Goal: Information Seeking & Learning: Learn about a topic

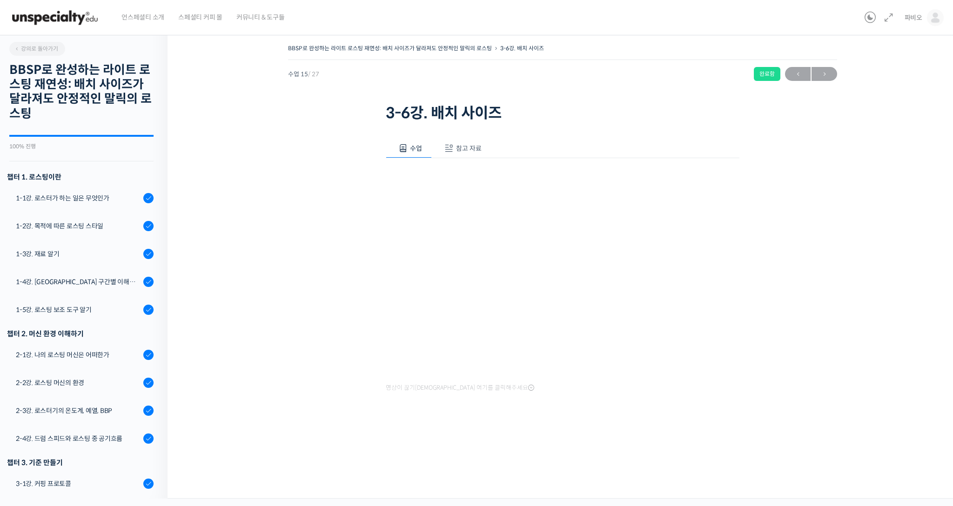
scroll to position [512, 0]
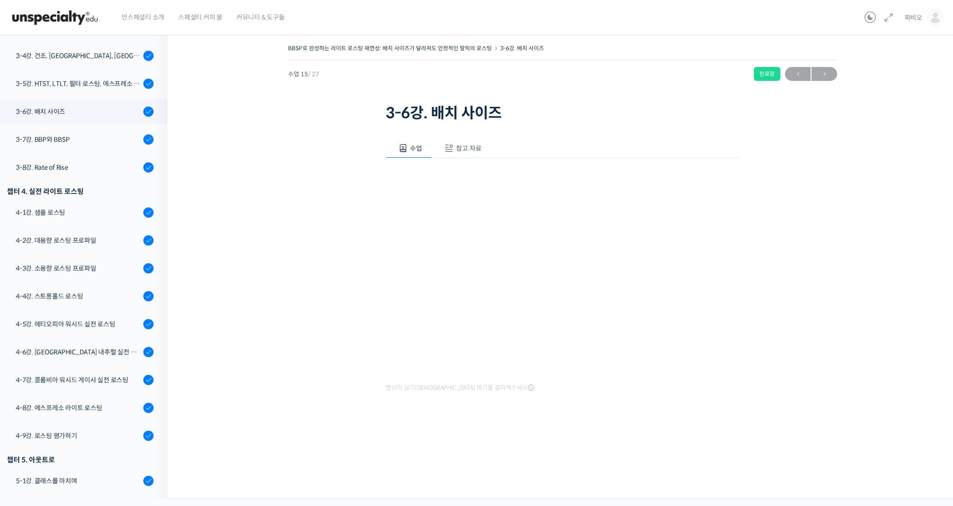
click at [87, 26] on img at bounding box center [54, 18] width 91 height 28
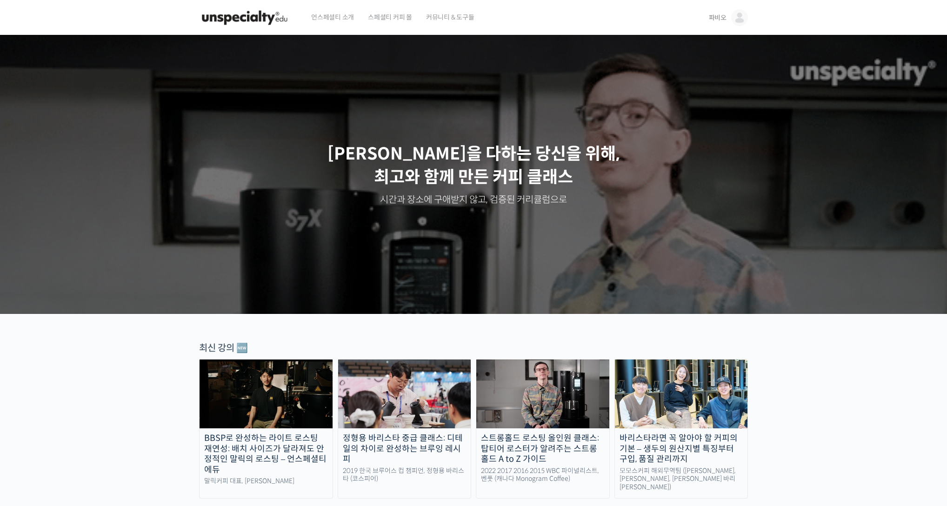
click at [724, 14] on span "파비오" at bounding box center [718, 17] width 18 height 8
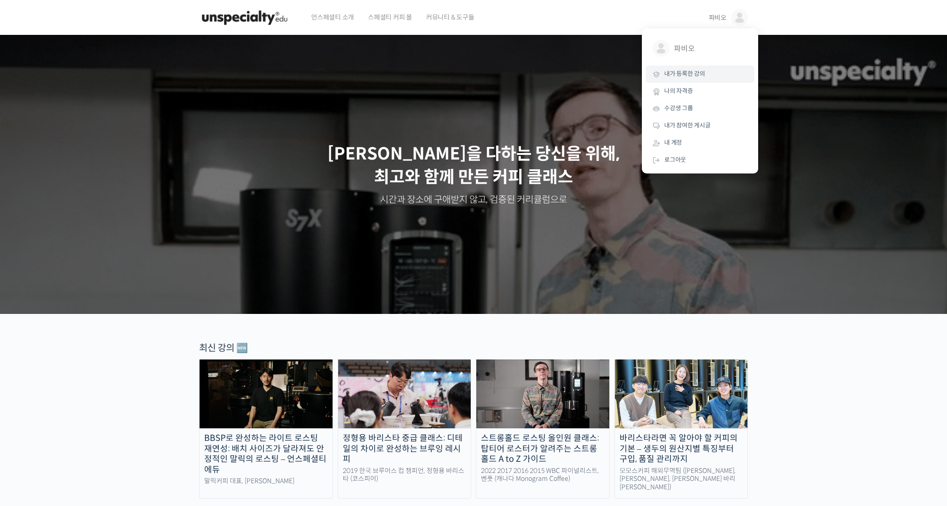
click at [696, 73] on span "내가 등록한 강의" at bounding box center [684, 74] width 41 height 8
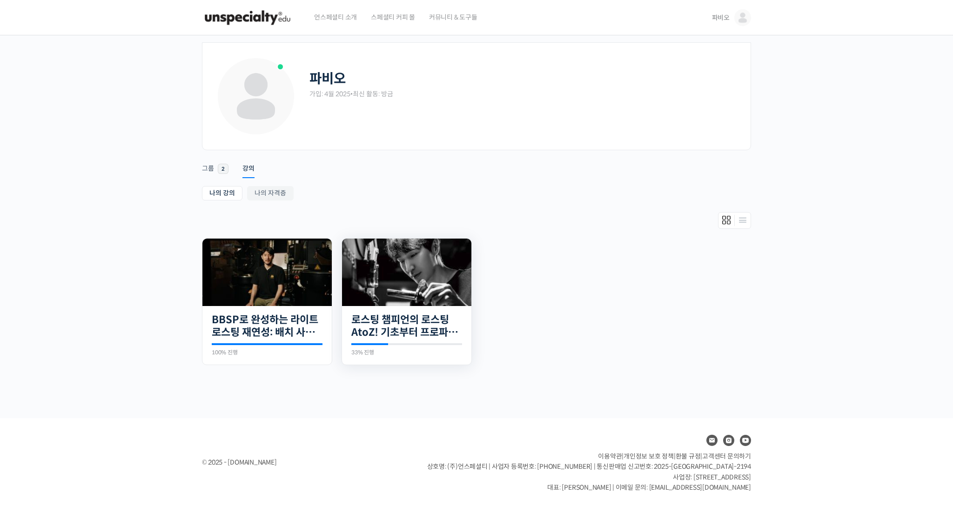
click at [400, 280] on img at bounding box center [406, 272] width 129 height 67
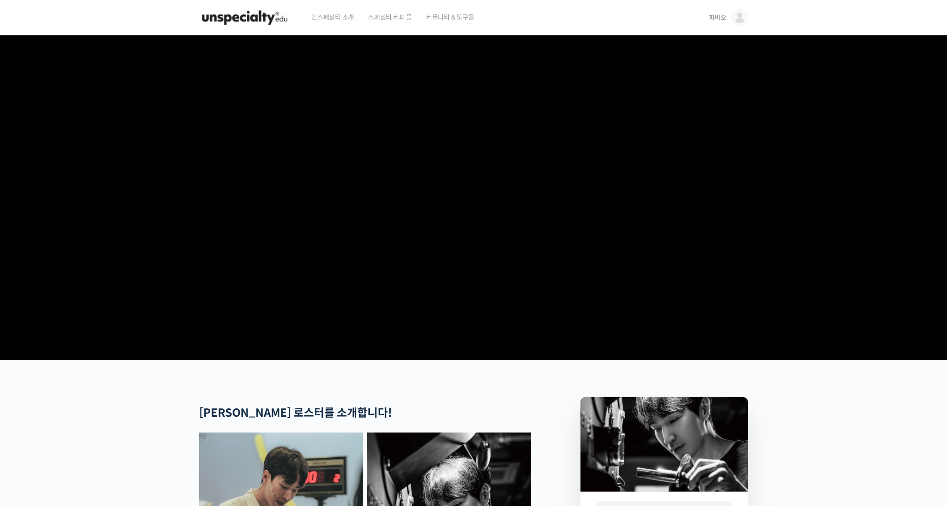
scroll to position [143, 0]
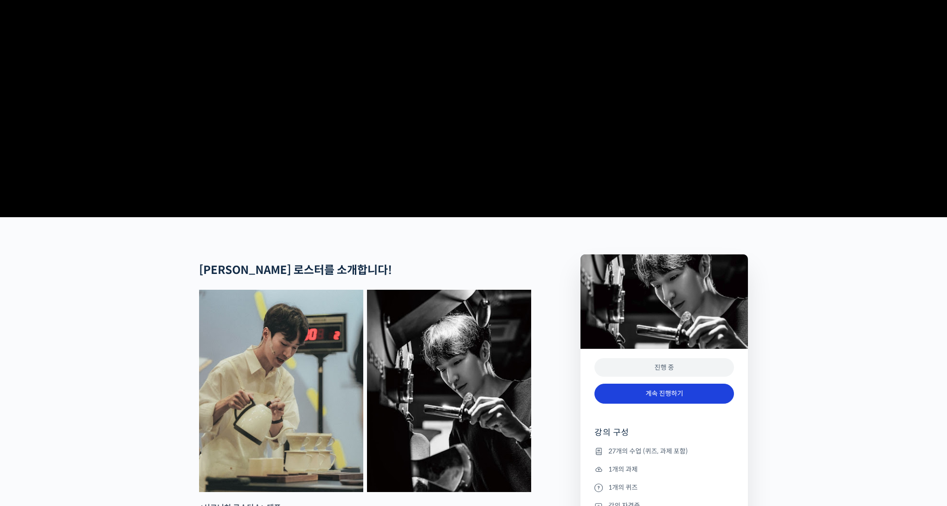
click at [668, 404] on link "계속 진행하기" at bounding box center [665, 394] width 140 height 20
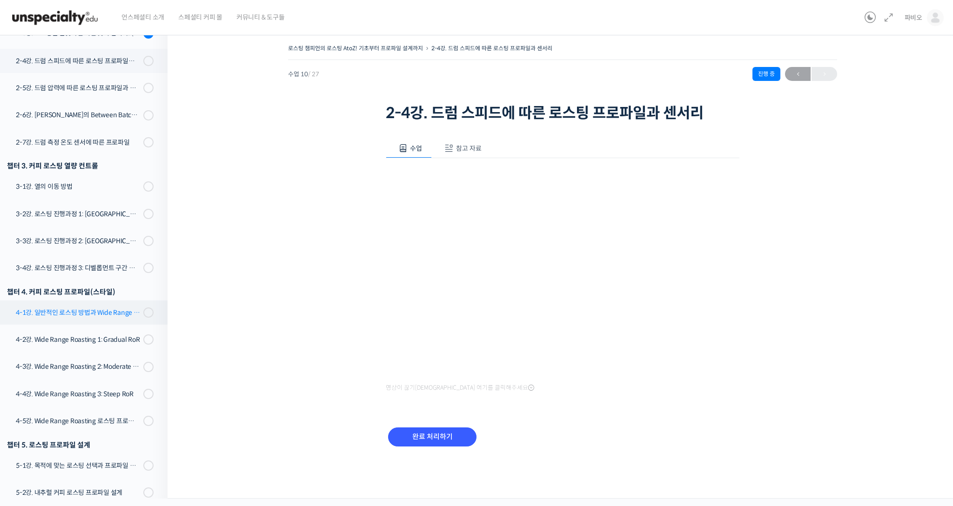
scroll to position [378, 0]
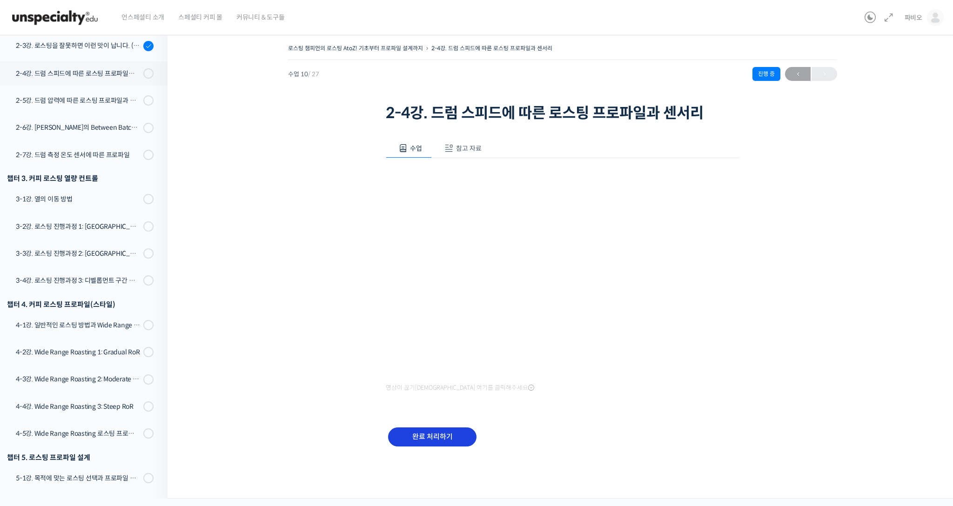
click at [432, 434] on input "완료 처리하기" at bounding box center [432, 437] width 88 height 19
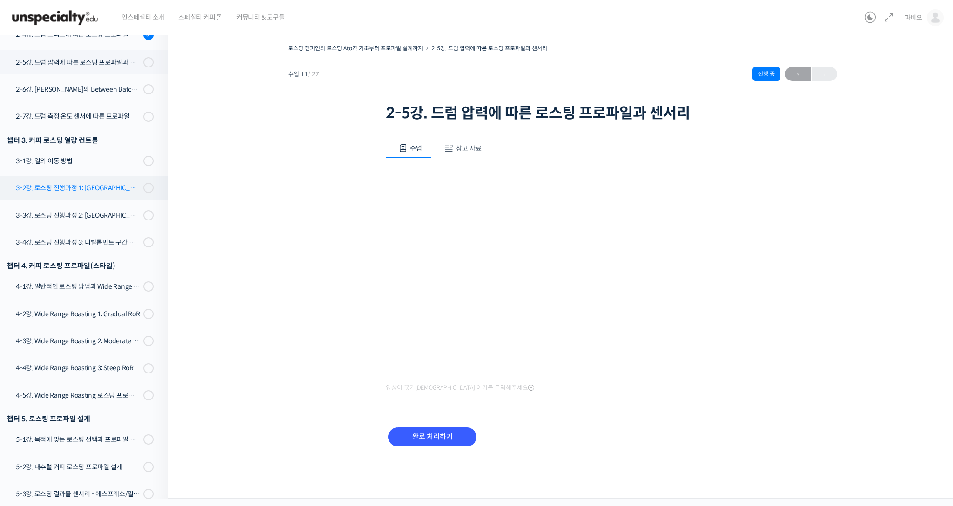
scroll to position [378, 0]
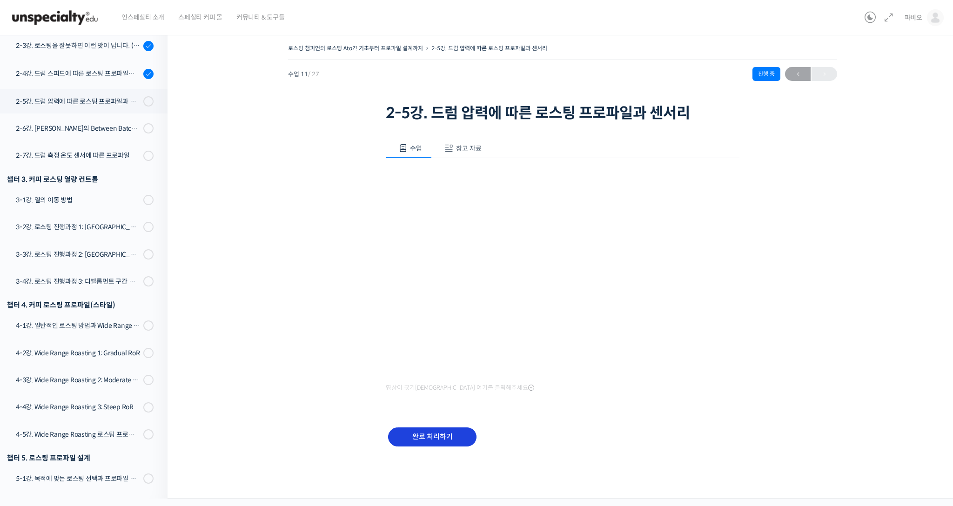
click at [409, 435] on input "완료 처리하기" at bounding box center [432, 437] width 88 height 19
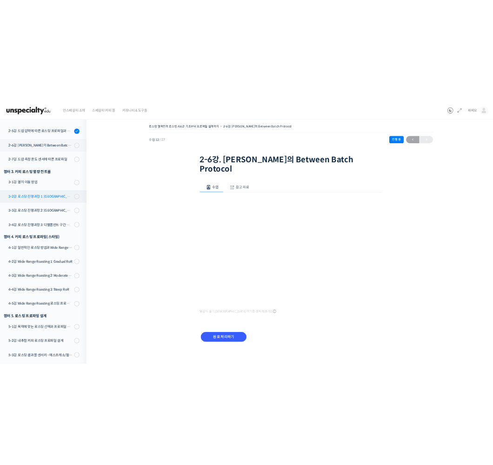
scroll to position [410, 0]
